Goal: Task Accomplishment & Management: Manage account settings

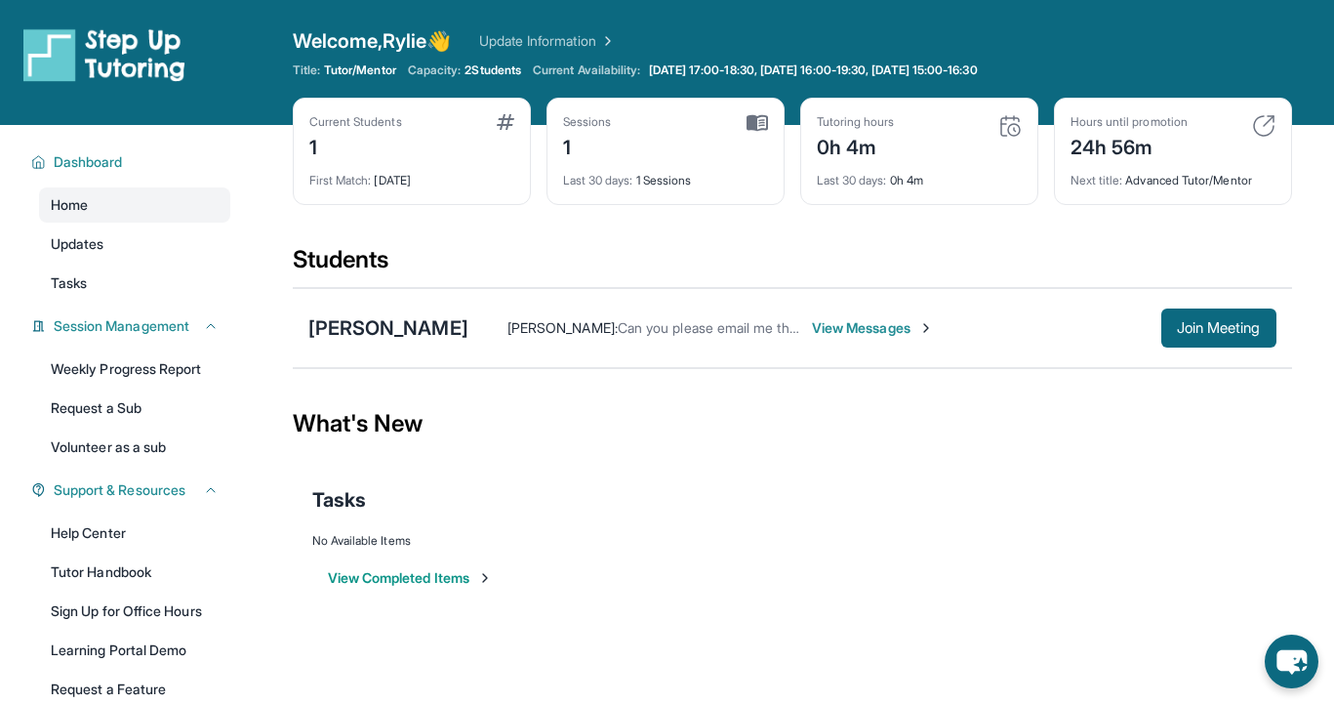
click at [856, 335] on span "View Messages" at bounding box center [873, 328] width 122 height 20
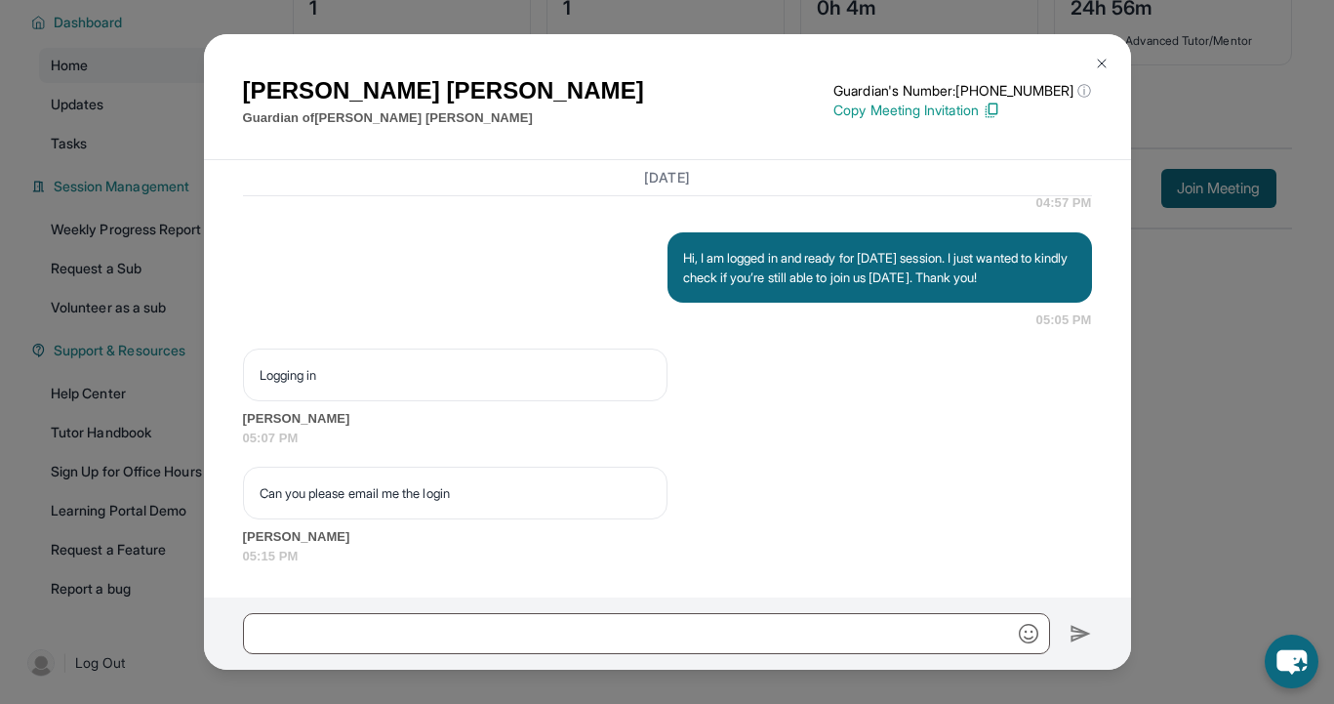
scroll to position [140, 0]
click at [1101, 68] on img at bounding box center [1102, 64] width 16 height 16
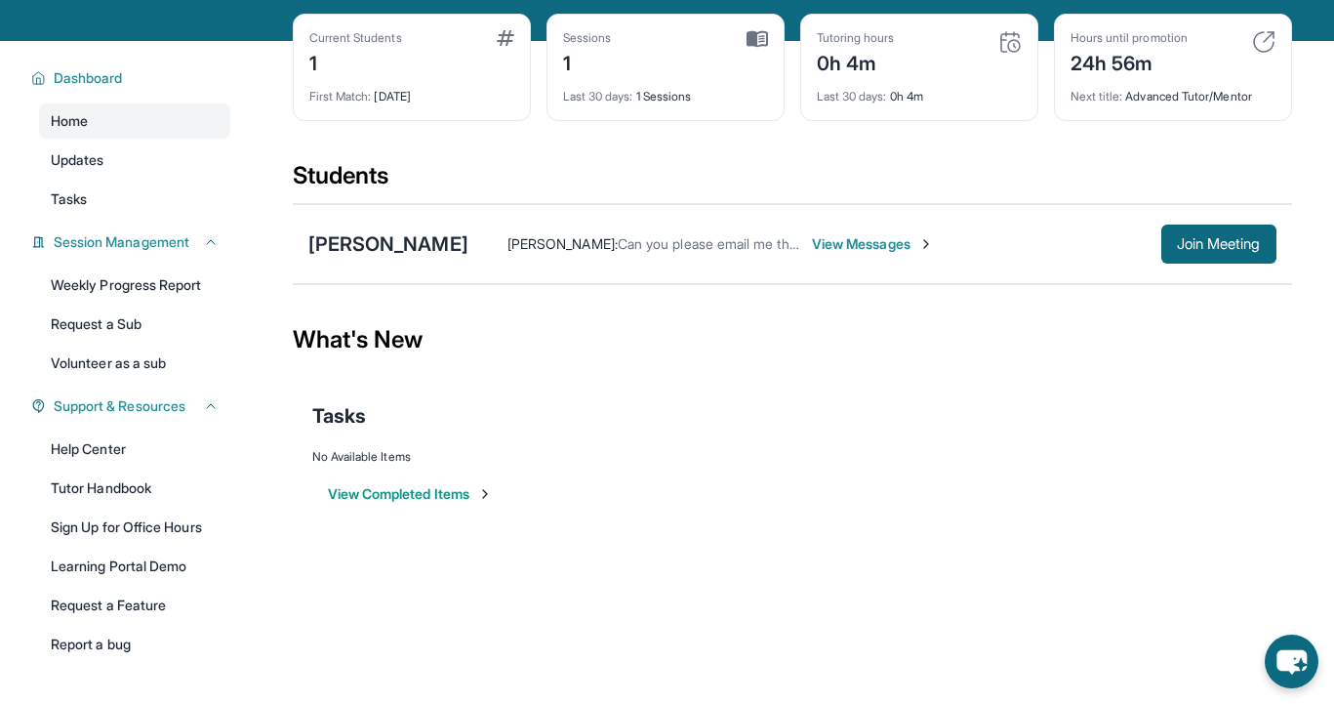
scroll to position [84, 0]
click at [958, 70] on div "Tutoring hours 0h 4m" at bounding box center [919, 53] width 205 height 47
click at [1012, 46] on img at bounding box center [1010, 41] width 23 height 23
click at [925, 103] on div "Last 30 days : 0h 4m" at bounding box center [919, 90] width 205 height 27
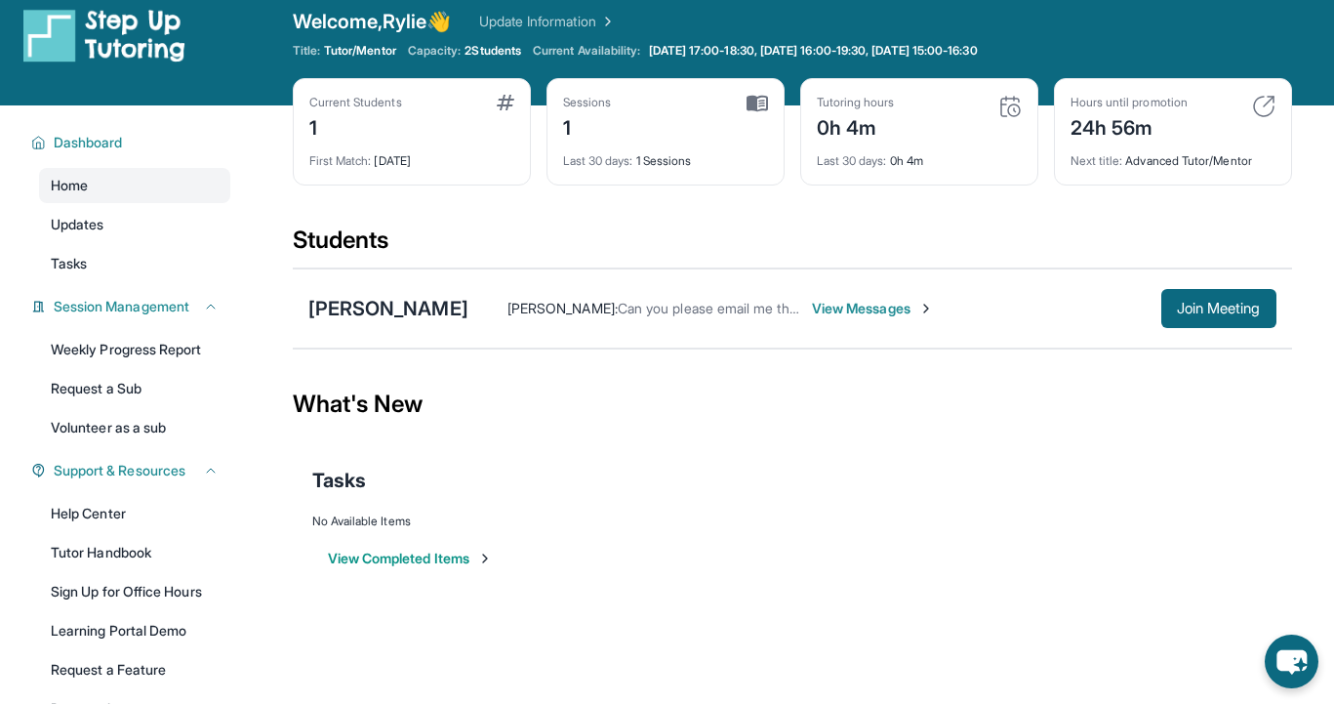
click at [892, 159] on div "Last 30 days : 0h 4m" at bounding box center [919, 155] width 205 height 27
drag, startPoint x: 924, startPoint y: 159, endPoint x: 843, endPoint y: 154, distance: 81.2
click at [843, 154] on div "Last 30 days : 0h 4m" at bounding box center [919, 155] width 205 height 27
click at [873, 192] on div "Current Students 1 First Match : [DATE] Sessions 1 Last 30 days : 1 Sessions Tu…" at bounding box center [793, 151] width 1000 height 146
click at [1015, 102] on img at bounding box center [1010, 106] width 23 height 23
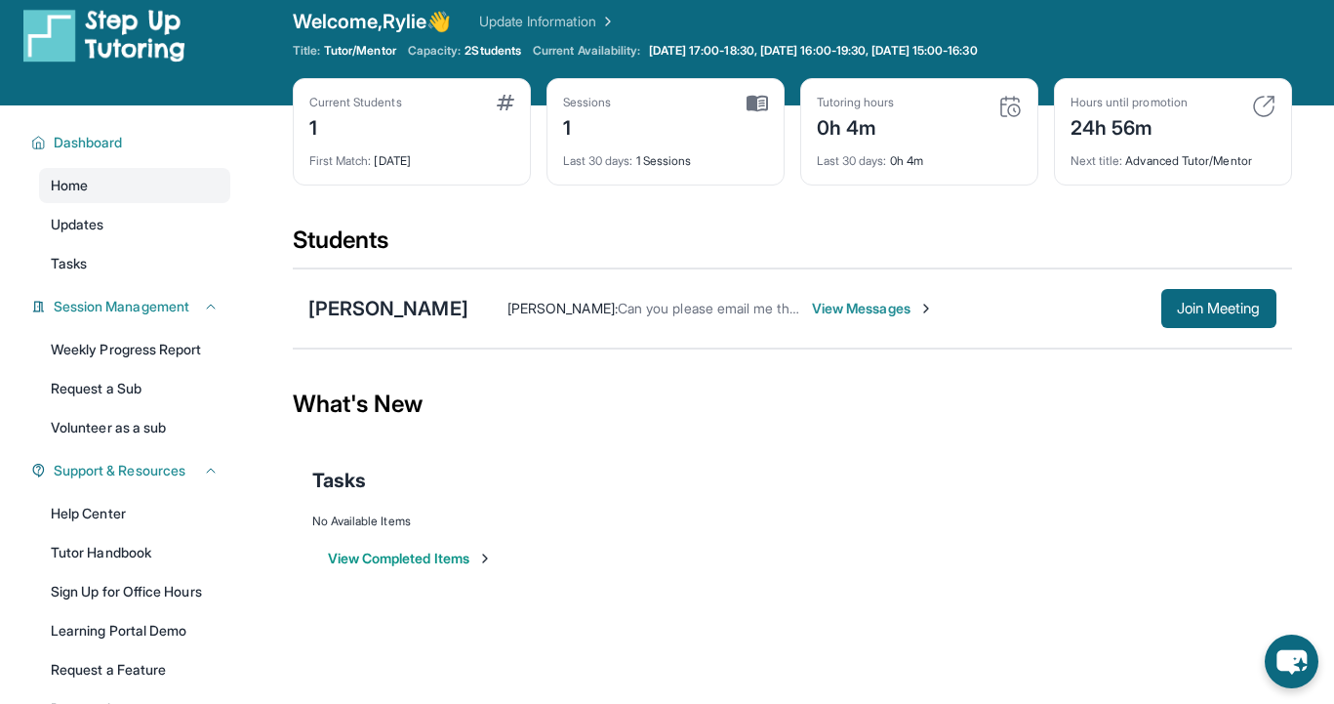
click at [854, 104] on div "Tutoring hours" at bounding box center [856, 103] width 78 height 16
click at [869, 104] on div "Tutoring hours" at bounding box center [856, 103] width 78 height 16
click at [862, 128] on div "0h 4m" at bounding box center [856, 125] width 78 height 31
click at [862, 142] on div "Last 30 days : 0h 4m" at bounding box center [919, 155] width 205 height 27
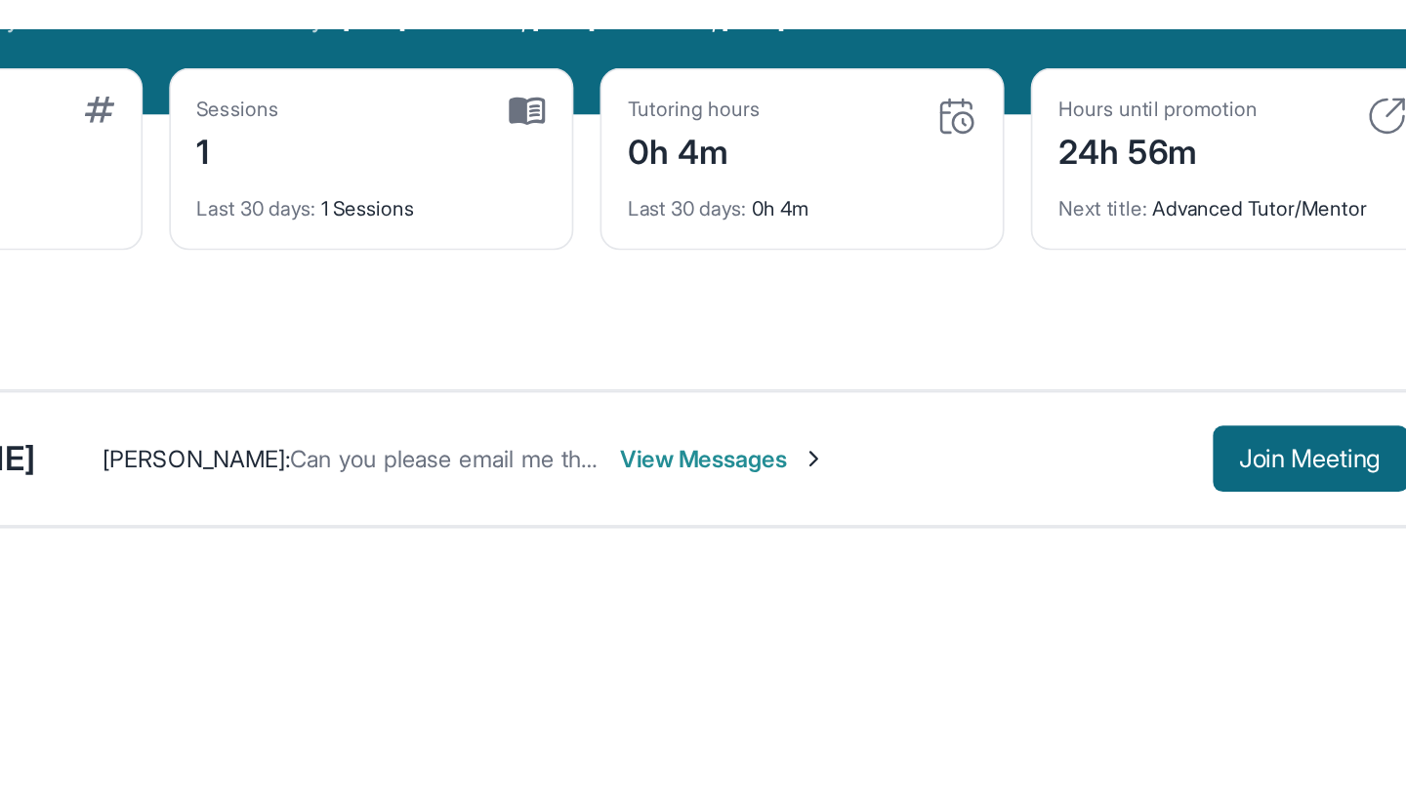
scroll to position [0, 0]
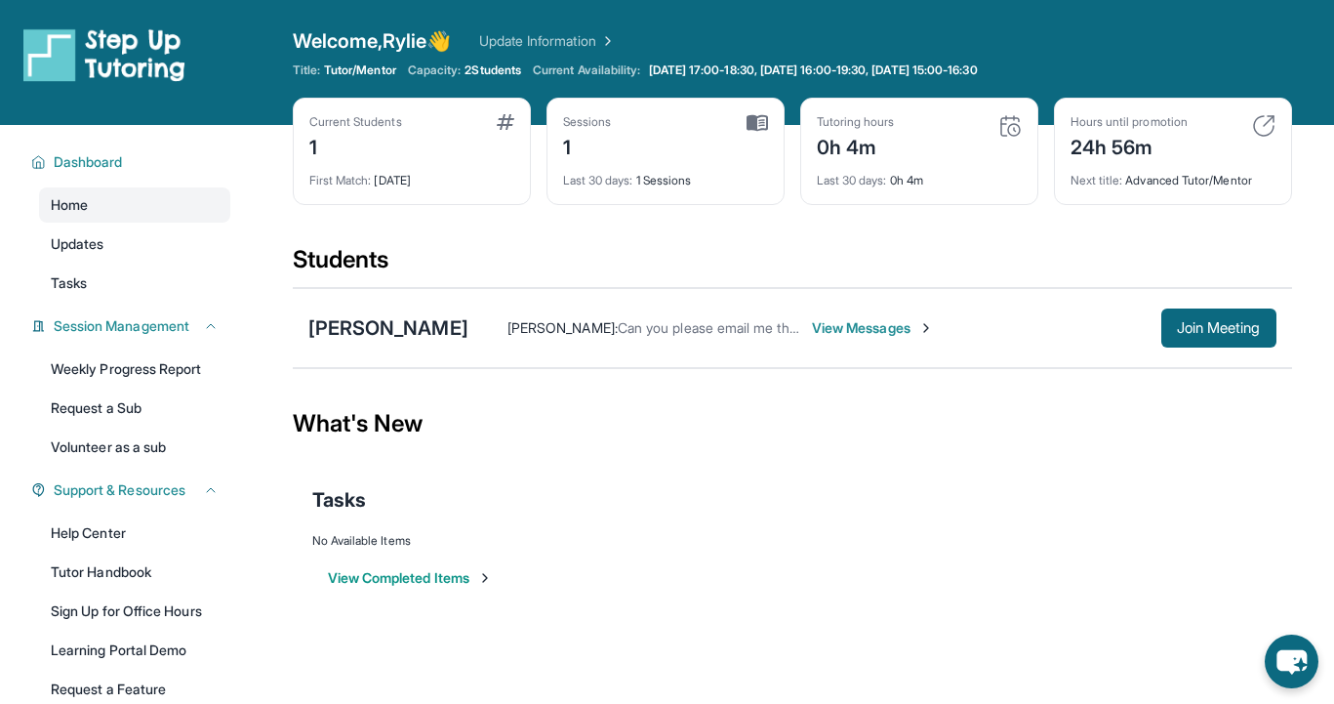
click at [904, 133] on div "Tutoring hours 0h 4m" at bounding box center [919, 137] width 205 height 47
click at [766, 123] on img at bounding box center [757, 123] width 21 height 18
click at [506, 122] on img at bounding box center [506, 122] width 18 height 16
click at [760, 115] on img at bounding box center [757, 123] width 21 height 18
click at [670, 167] on div "Last 30 days : 1 Sessions" at bounding box center [665, 174] width 205 height 27
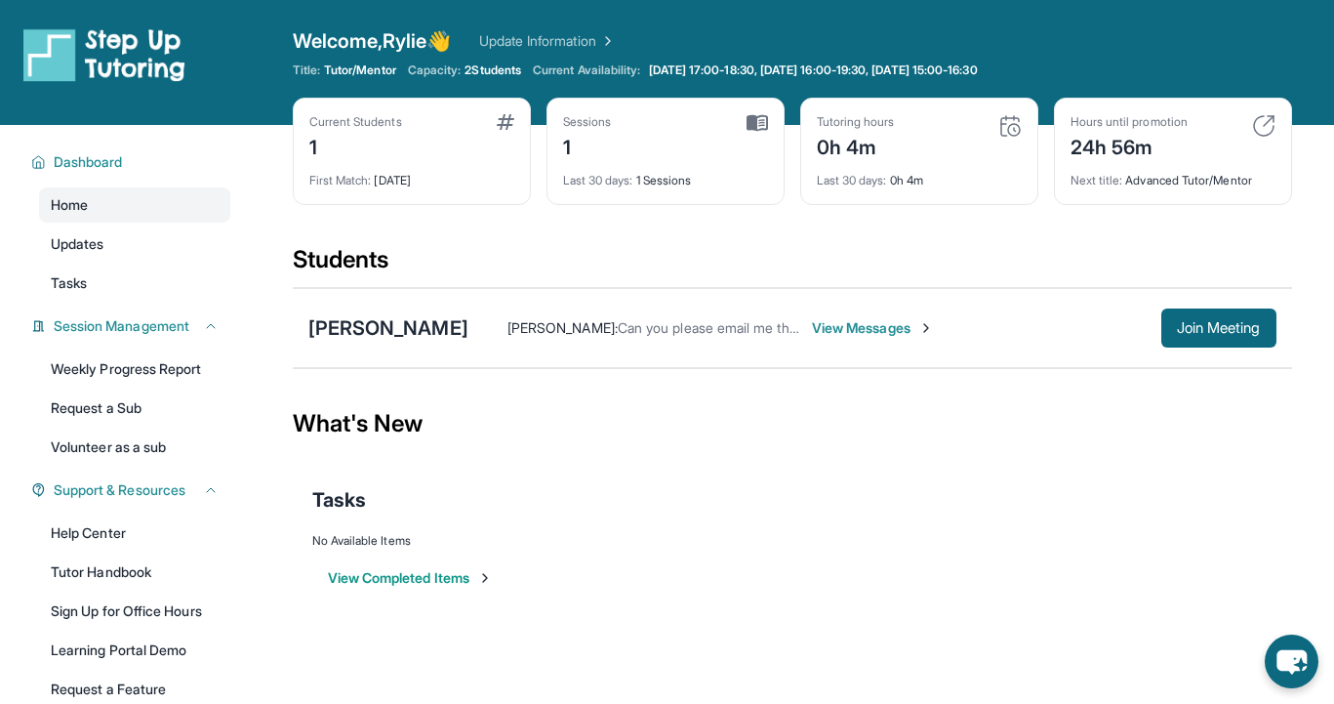
click at [594, 124] on div "Sessions" at bounding box center [587, 122] width 49 height 16
click at [508, 121] on img at bounding box center [506, 122] width 18 height 16
click at [1295, 654] on icon "chat-button" at bounding box center [1292, 662] width 32 height 26
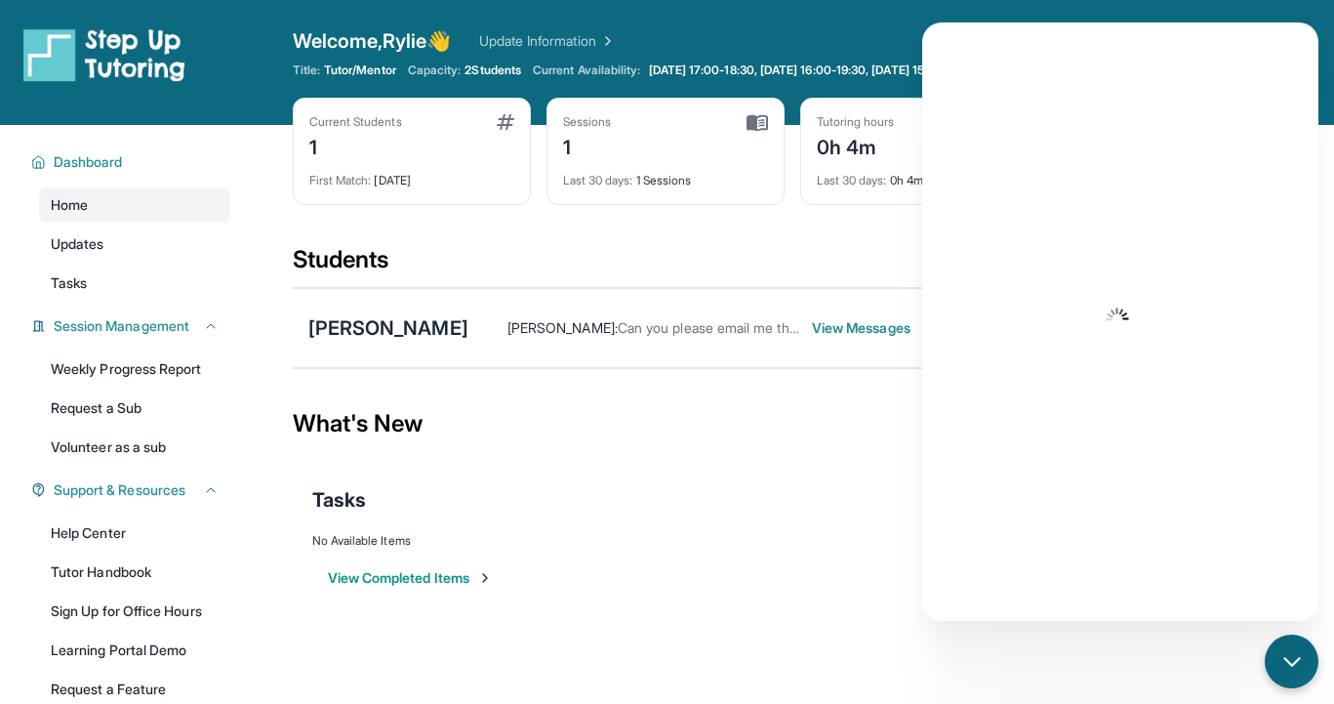
click at [796, 416] on div "What's New" at bounding box center [793, 424] width 1000 height 86
click at [831, 568] on div "View Completed Items" at bounding box center [792, 578] width 961 height 59
click at [1289, 647] on div "chat-button" at bounding box center [1292, 662] width 58 height 58
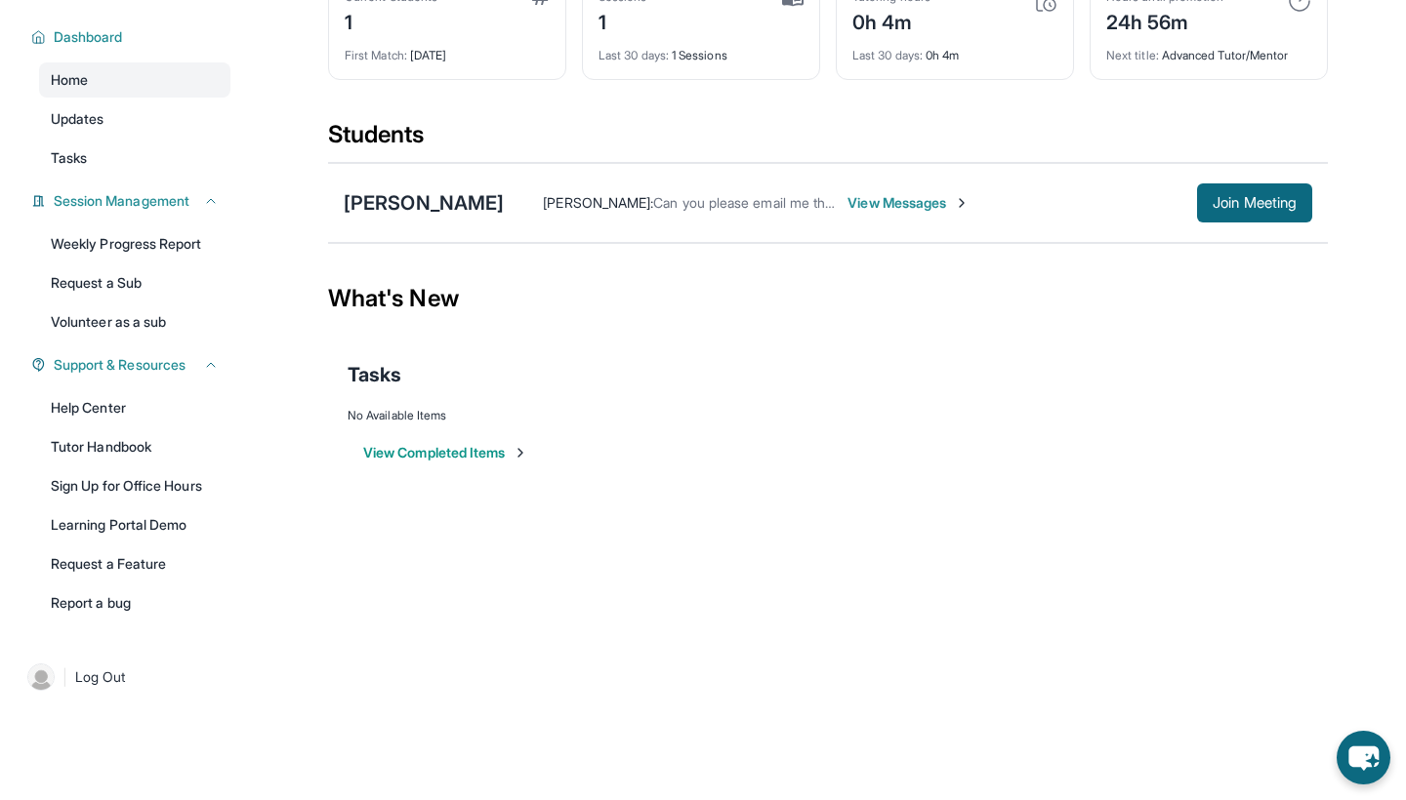
scroll to position [125, 0]
click at [1333, 703] on icon "chat-button" at bounding box center [1363, 759] width 32 height 26
click at [1333, 703] on div "chat-button" at bounding box center [1363, 758] width 58 height 58
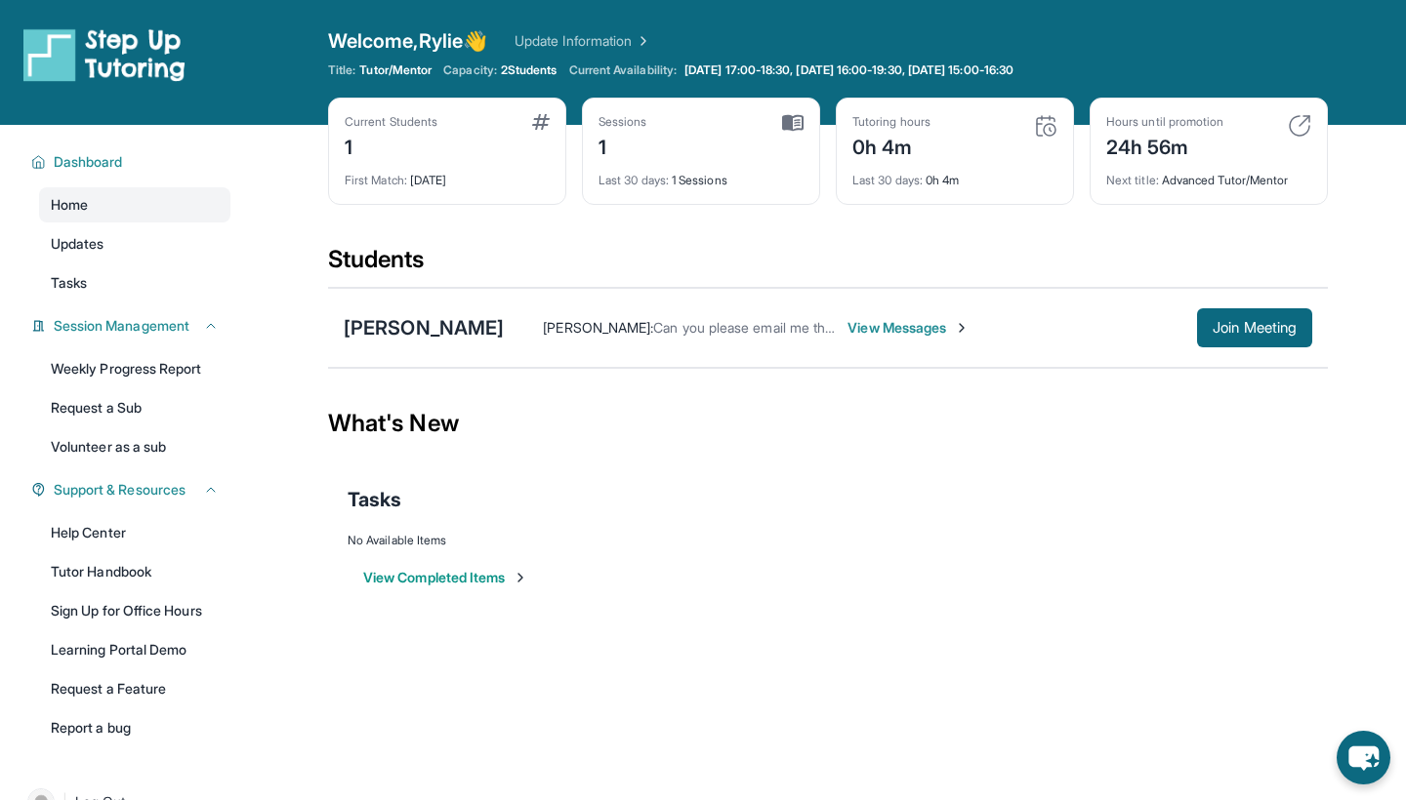
scroll to position [0, 0]
click at [444, 326] on div "[PERSON_NAME]" at bounding box center [424, 327] width 160 height 27
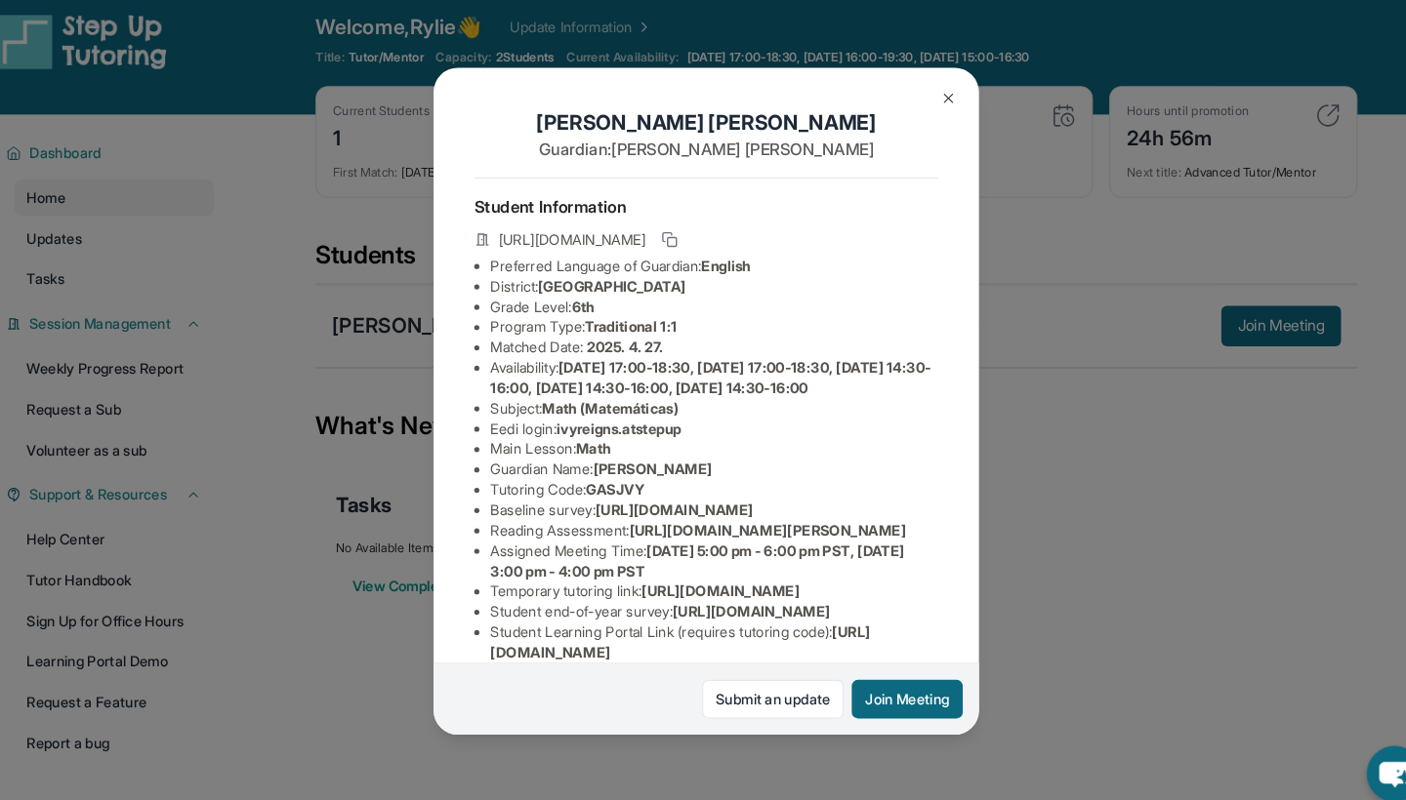
scroll to position [1, 0]
click at [741, 678] on link "Submit an update" at bounding box center [767, 686] width 136 height 37
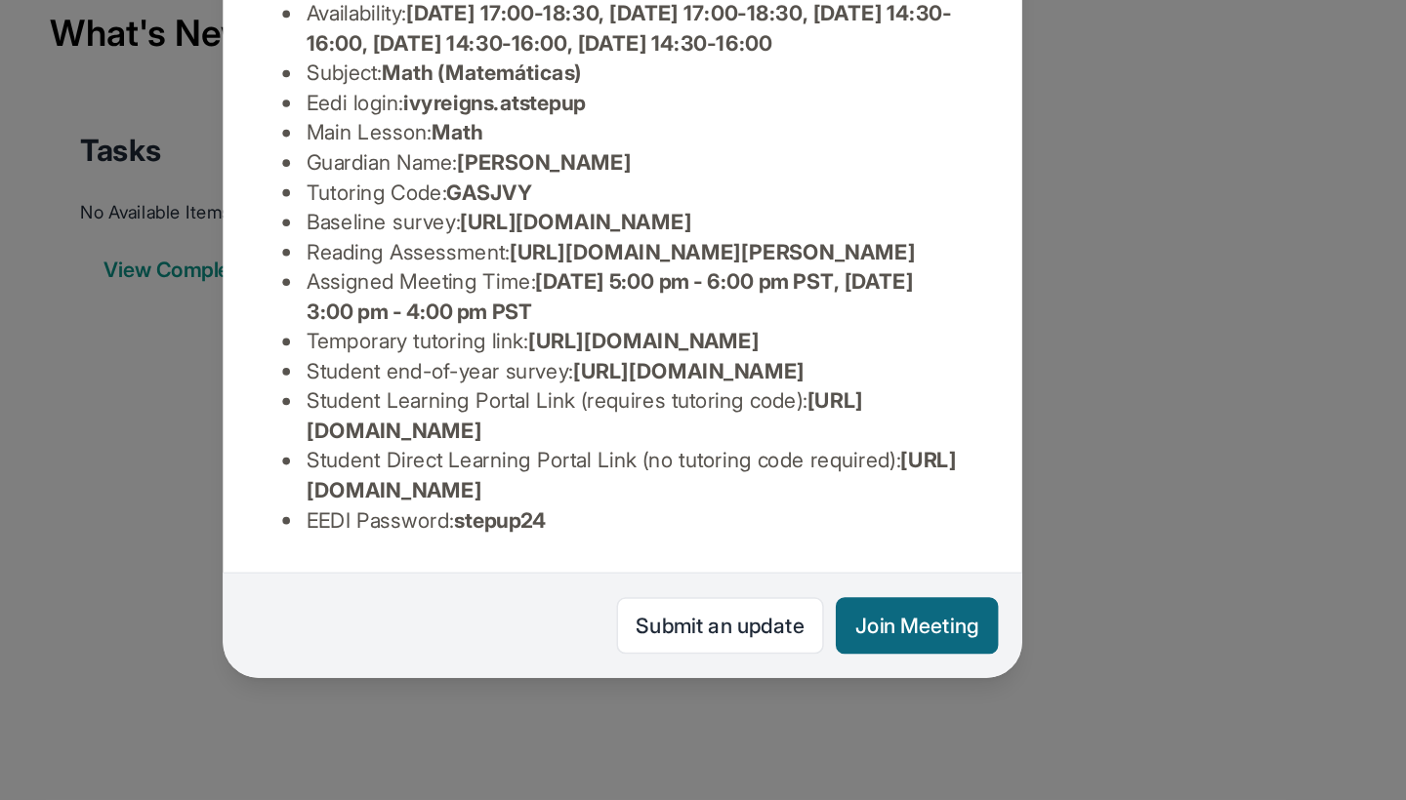
scroll to position [125, 0]
click at [722, 177] on div "[PERSON_NAME] Guardian: [PERSON_NAME] Student Information [URL][DOMAIN_NAME] Pr…" at bounding box center [703, 400] width 1406 height 800
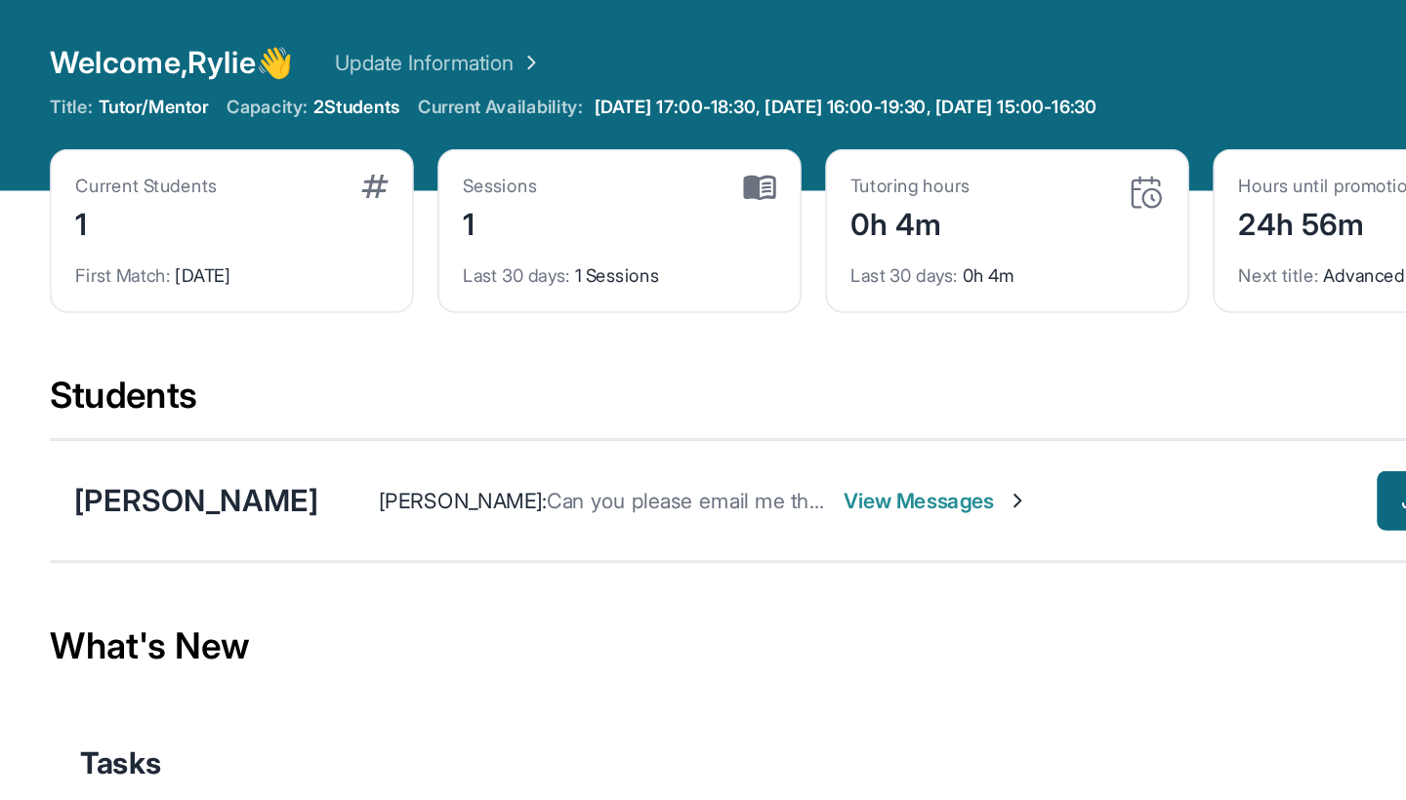
scroll to position [0, 0]
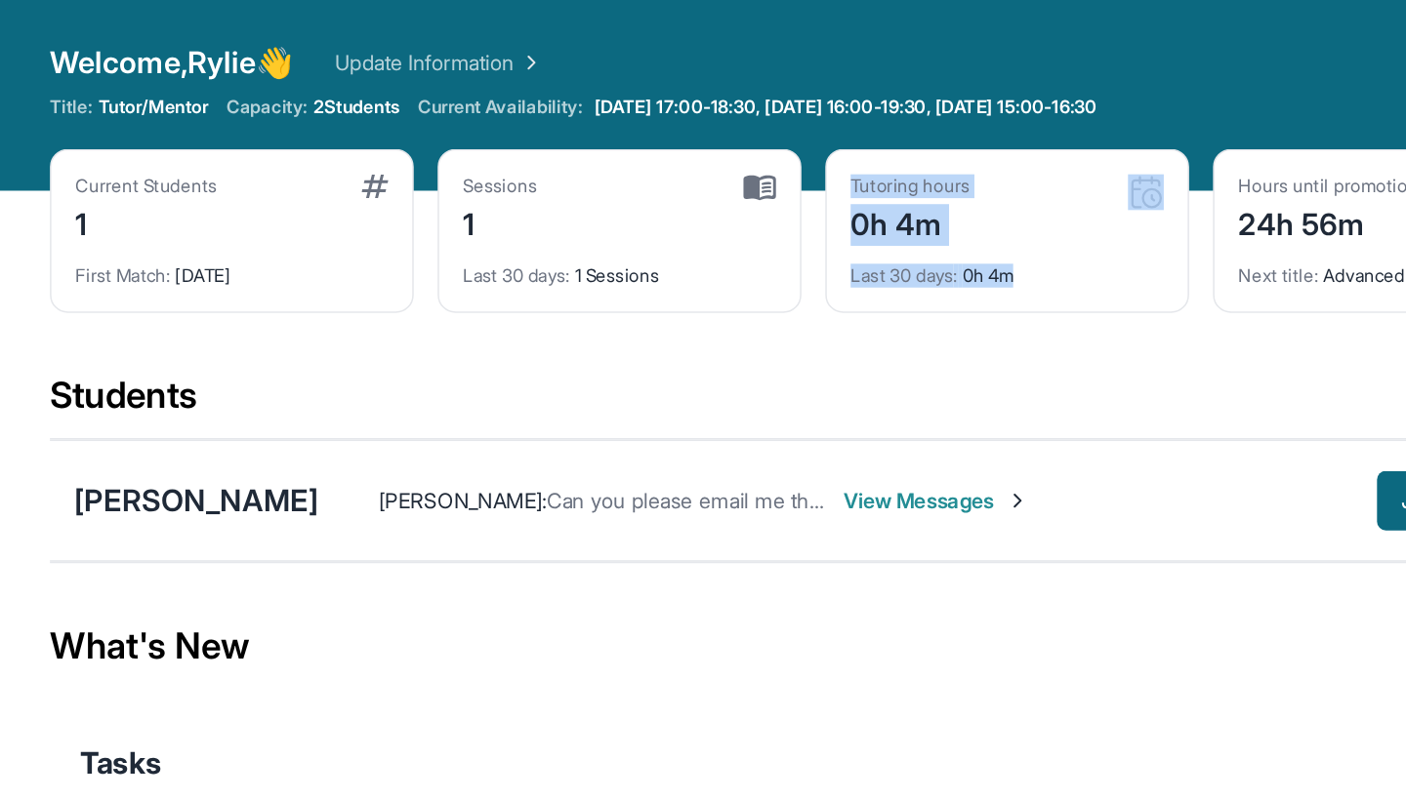
drag, startPoint x: 554, startPoint y: 102, endPoint x: 638, endPoint y: 188, distance: 120.1
click at [836, 188] on div "Tutoring hours 0h 4m Last 30 days : 0h 4m" at bounding box center [955, 151] width 238 height 107
copy div "Tutoring hours 0h 4m Last 30 days : 0h 4m"
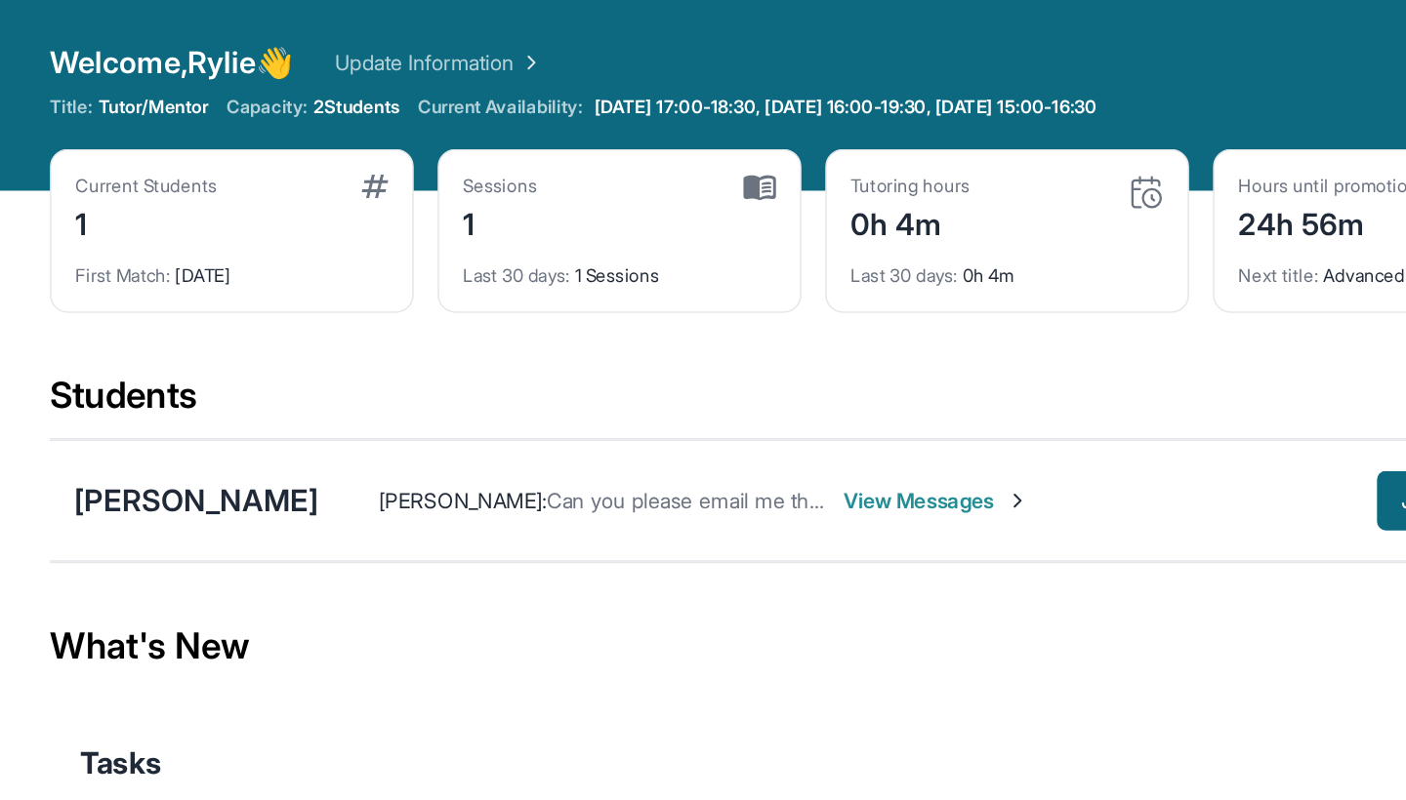
click at [760, 261] on div "Students" at bounding box center [828, 265] width 1000 height 43
